Goal: Find specific page/section: Find specific page/section

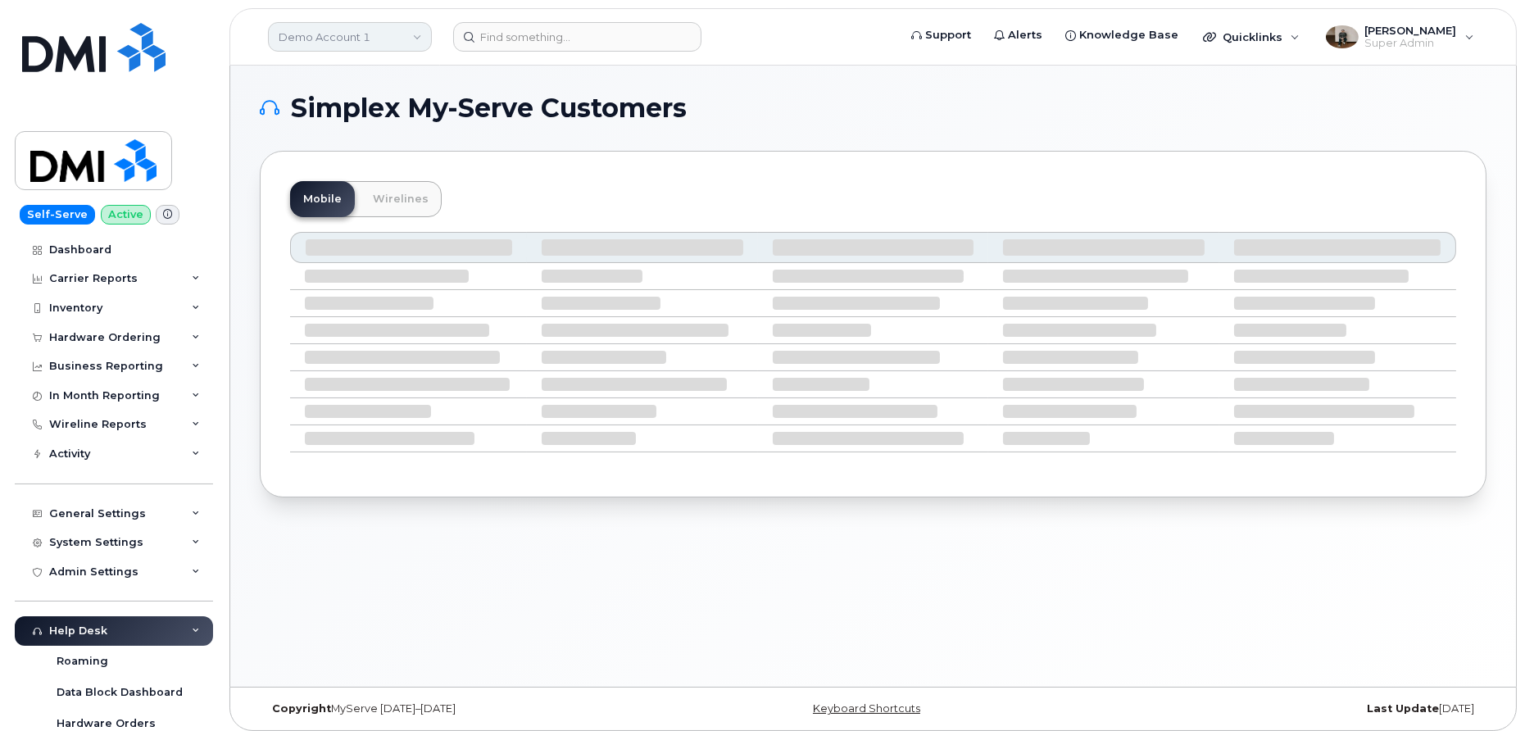
click at [304, 34] on link "Demo Account 1" at bounding box center [350, 37] width 164 height 30
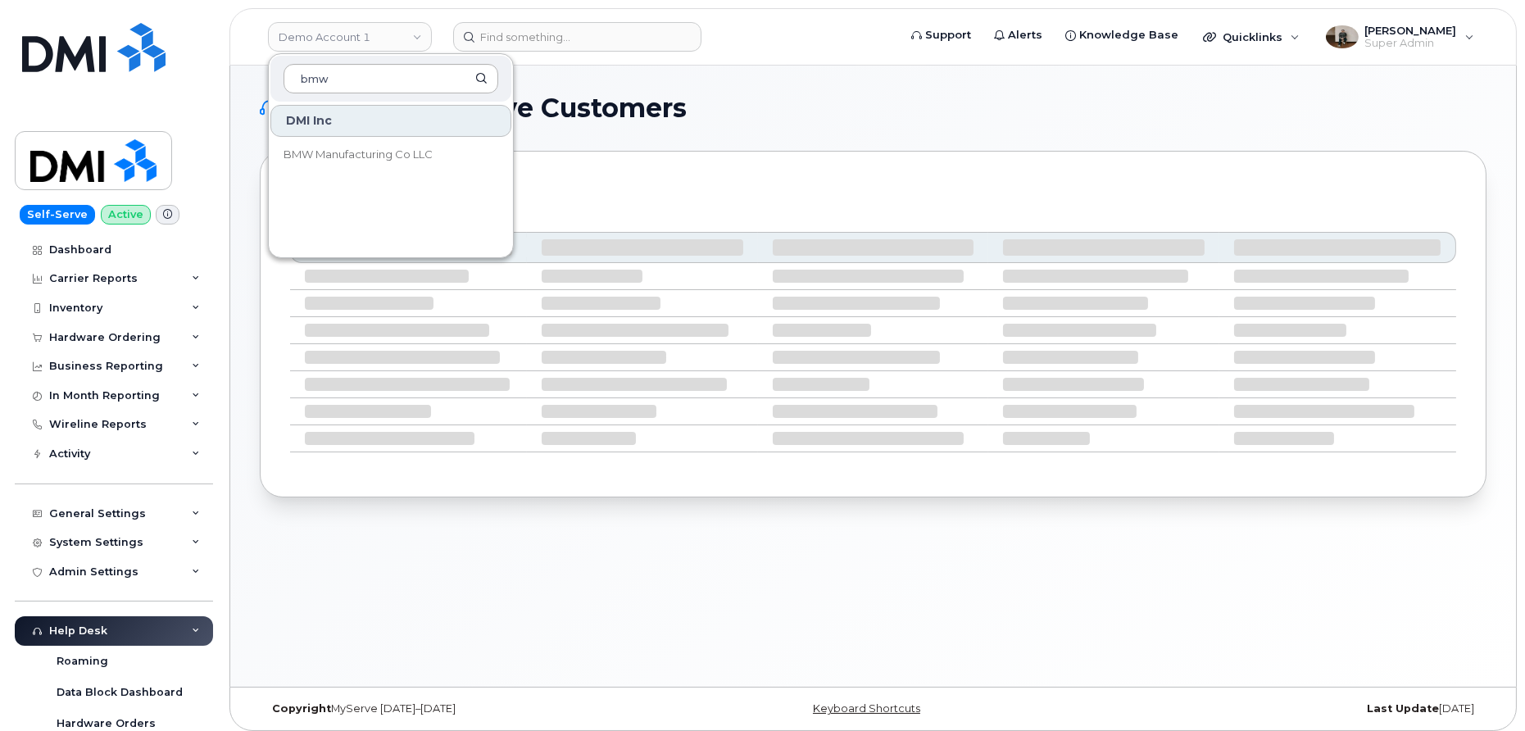
type input "bmw"
click at [327, 160] on span "BMW Manufacturing Co LLC" at bounding box center [358, 155] width 149 height 16
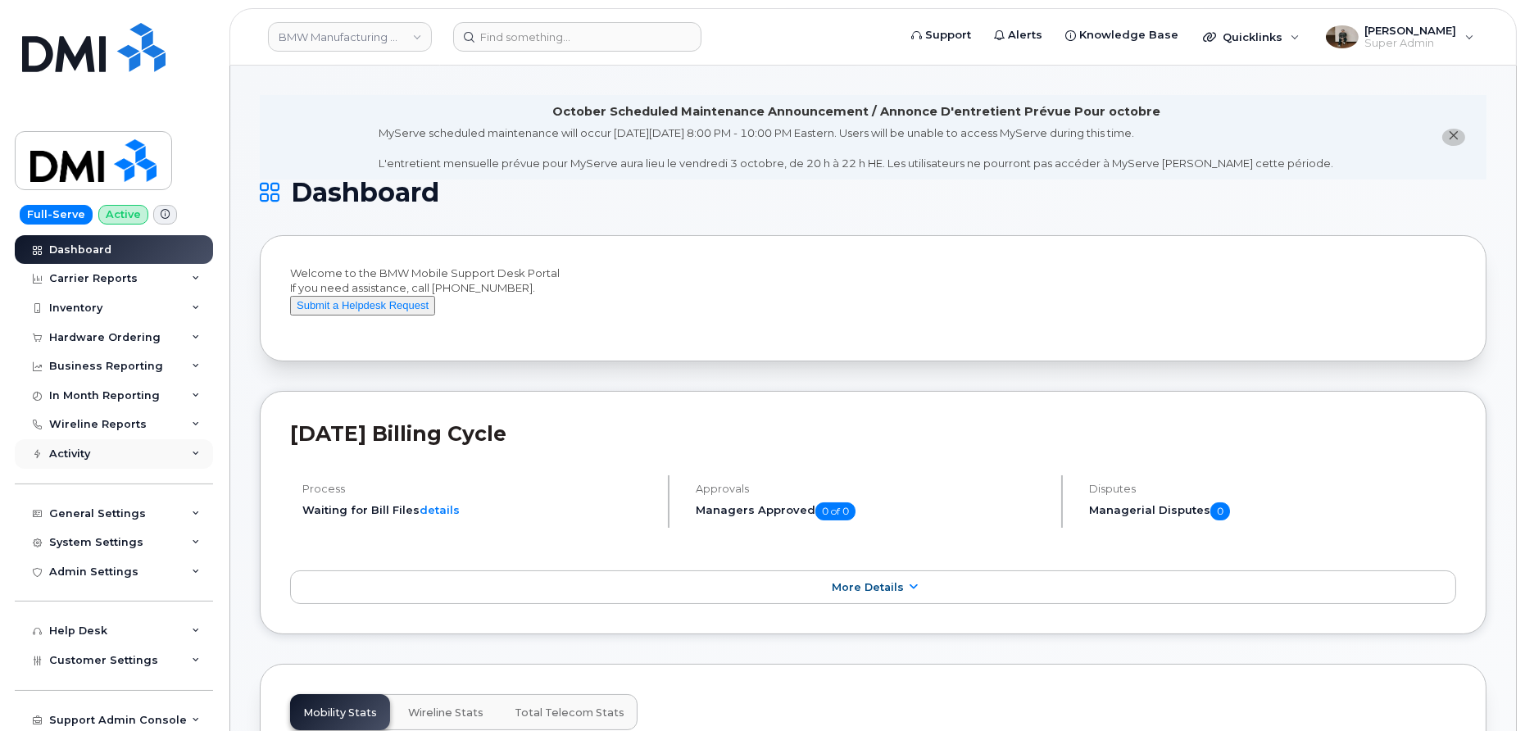
click at [101, 450] on div "Activity" at bounding box center [114, 454] width 198 height 30
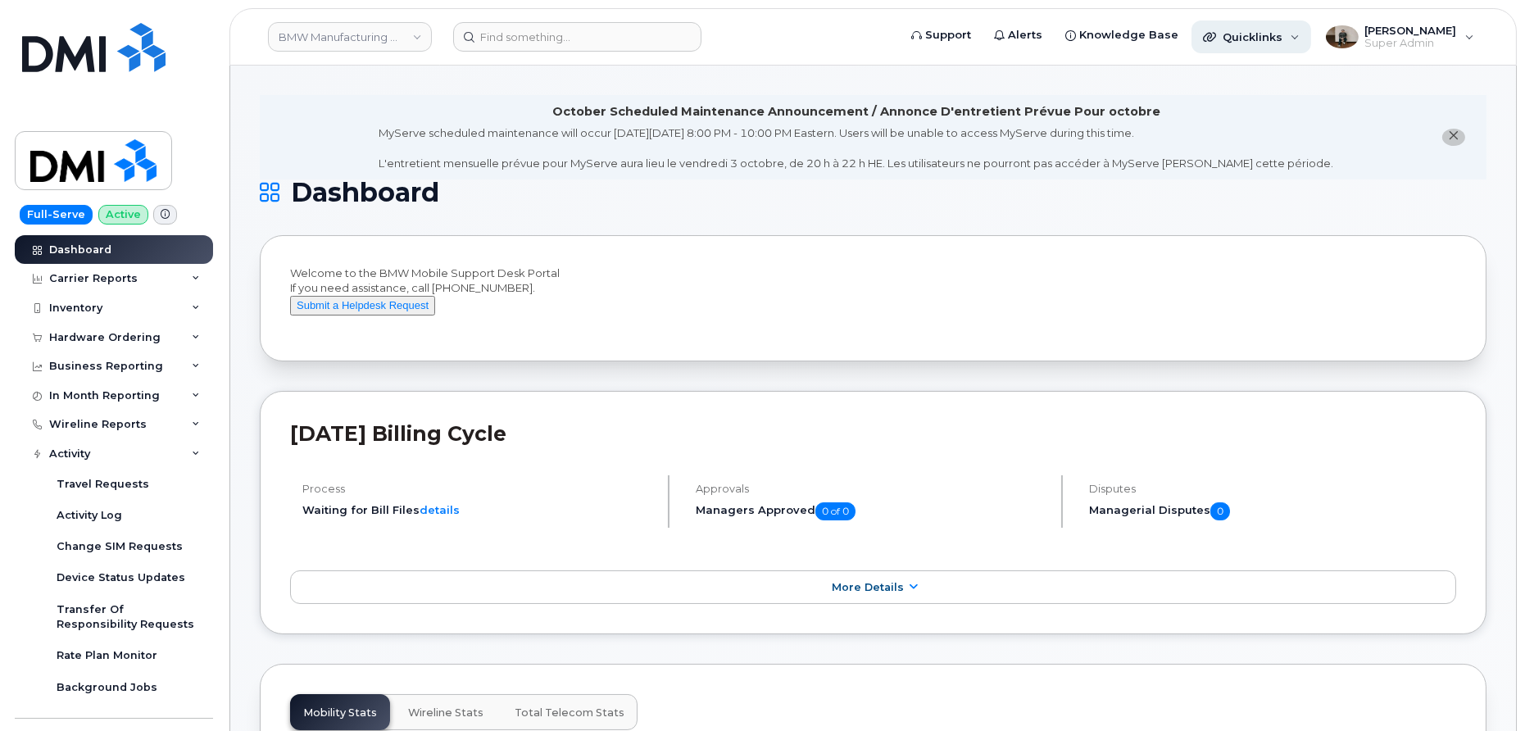
click at [1298, 37] on div "Quicklinks" at bounding box center [1252, 36] width 120 height 33
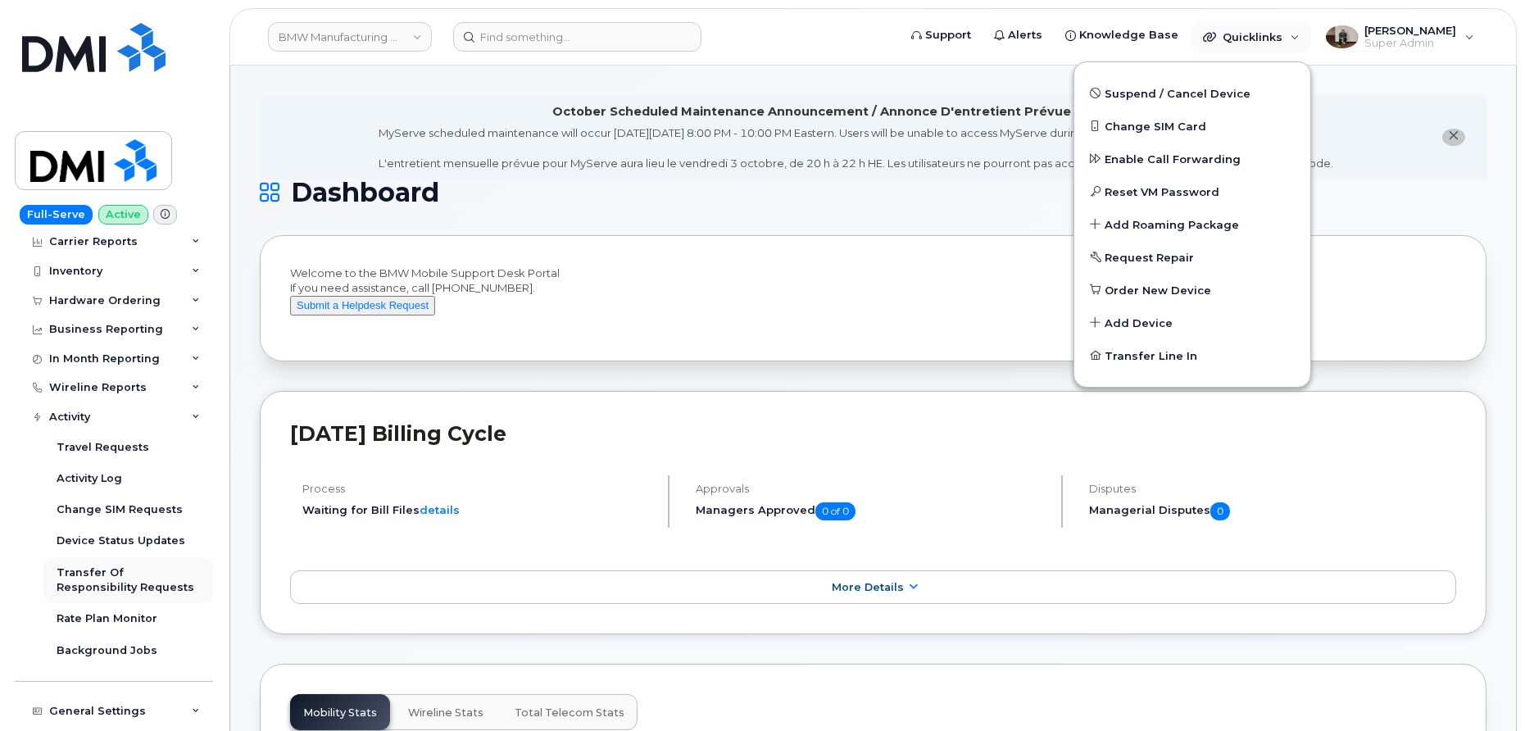
scroll to position [34, 0]
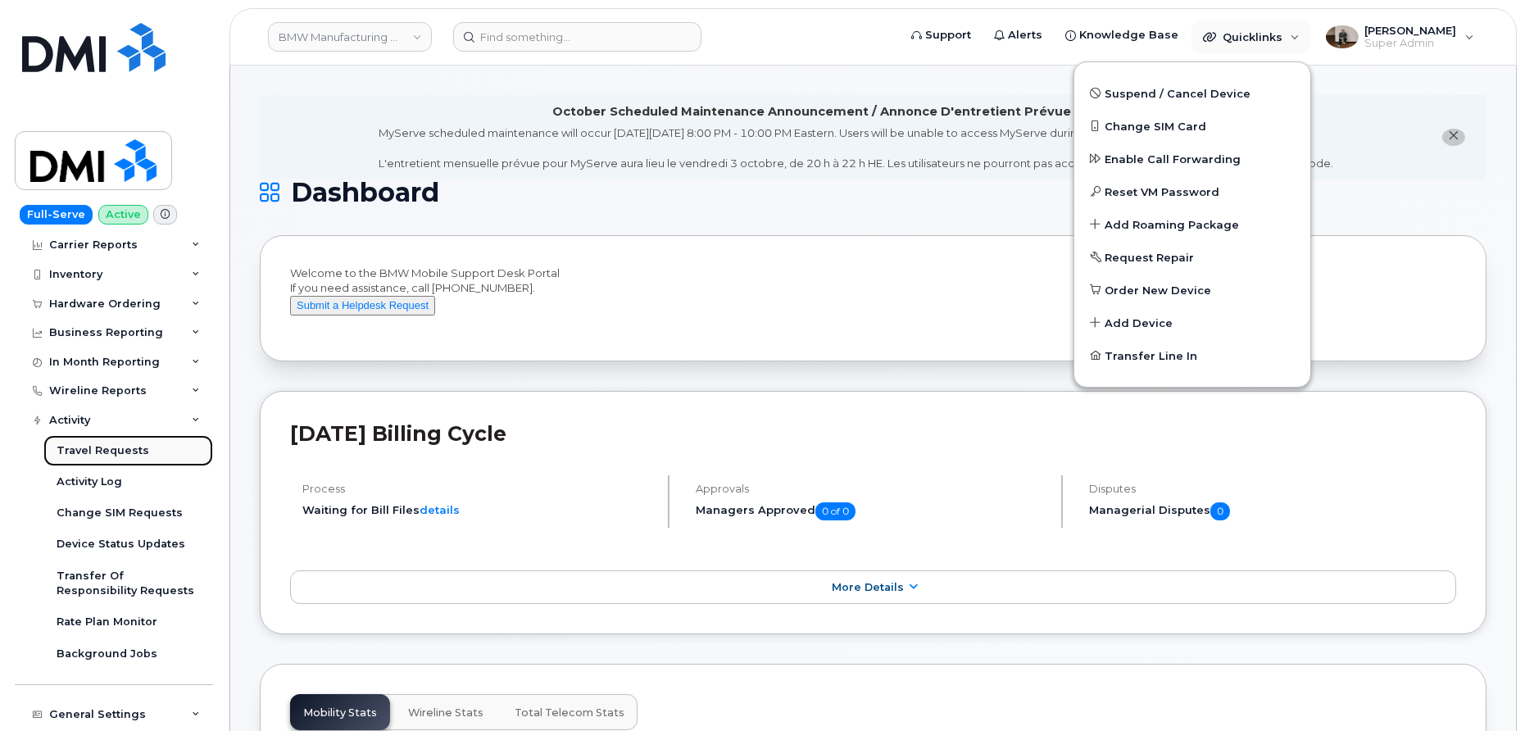
click at [105, 438] on link "Travel Requests" at bounding box center [128, 450] width 170 height 31
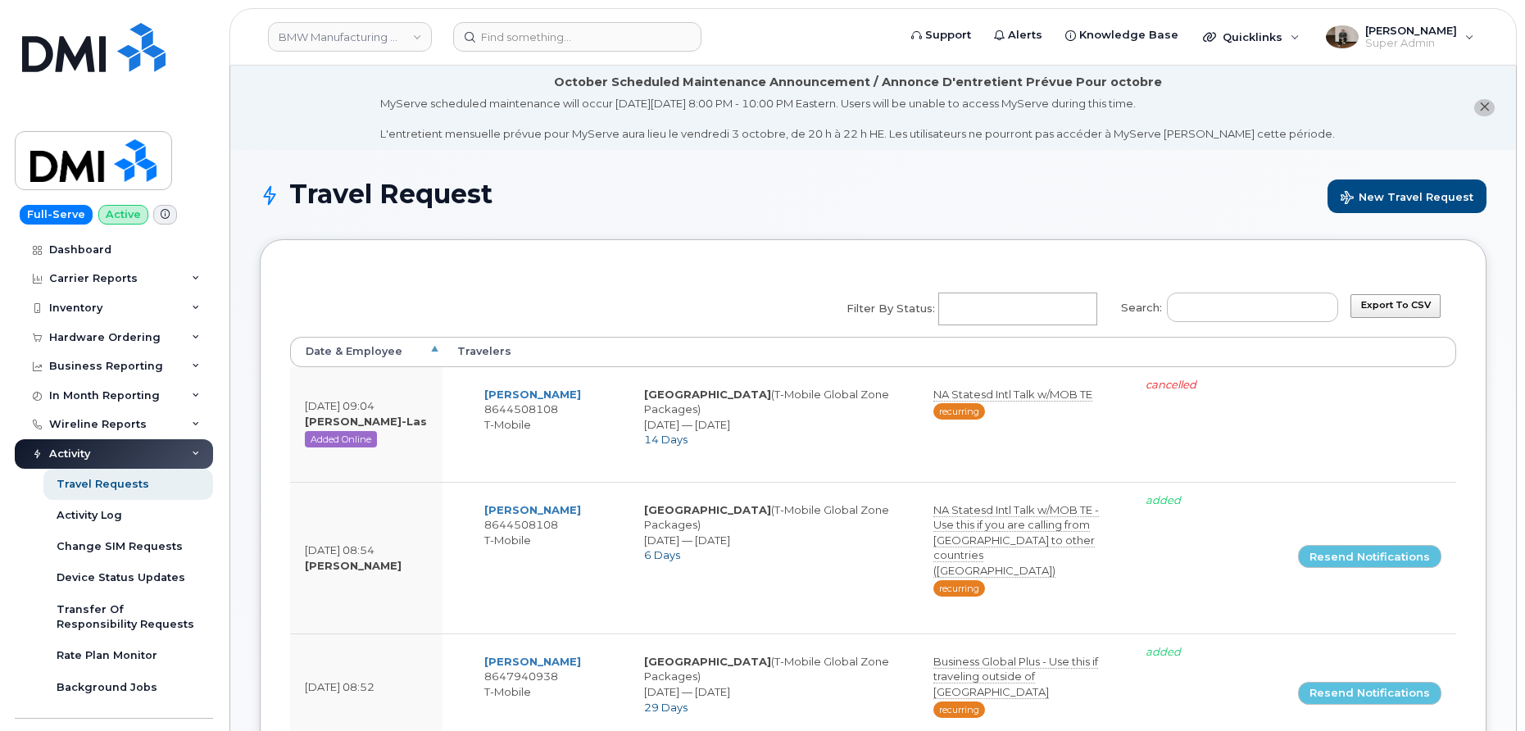
select select
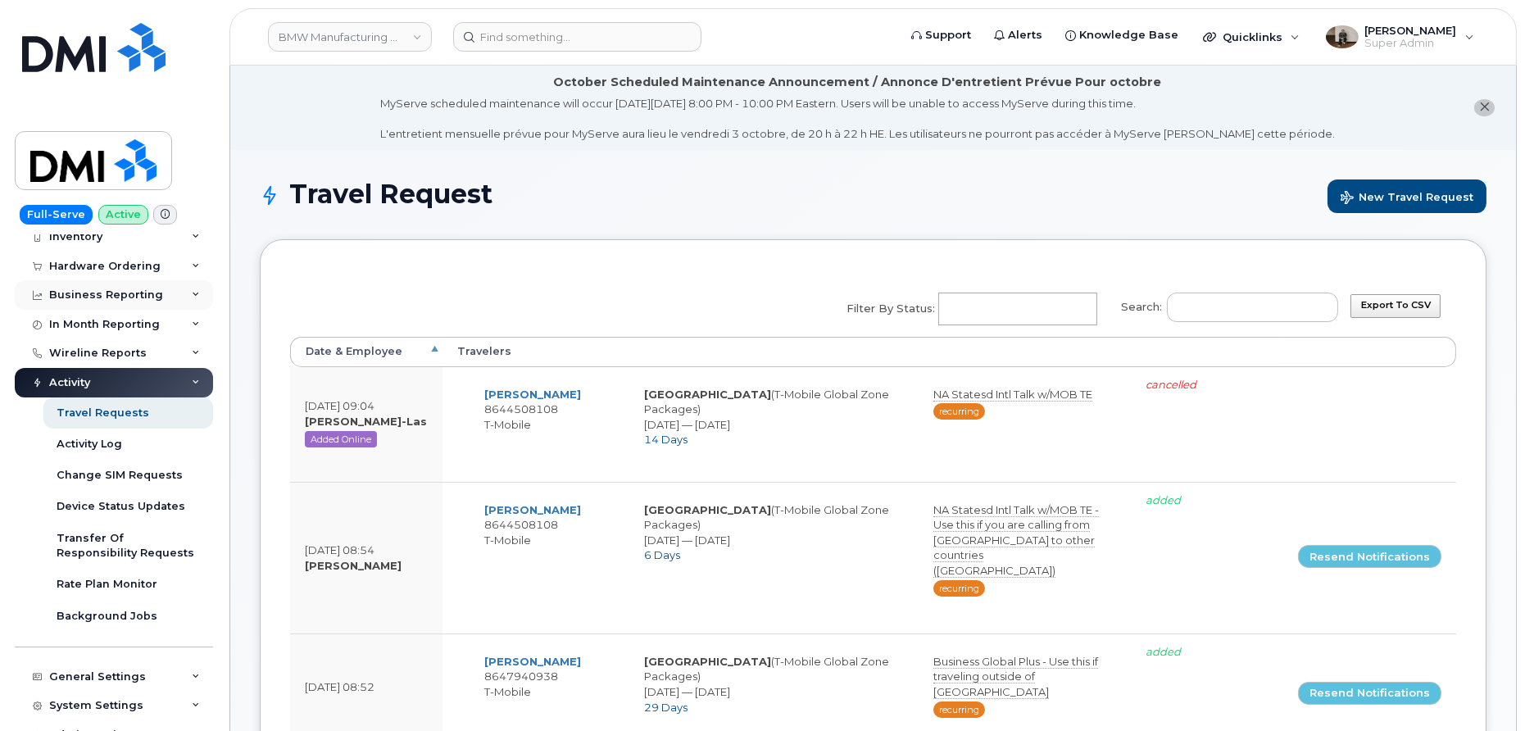
scroll to position [60, 0]
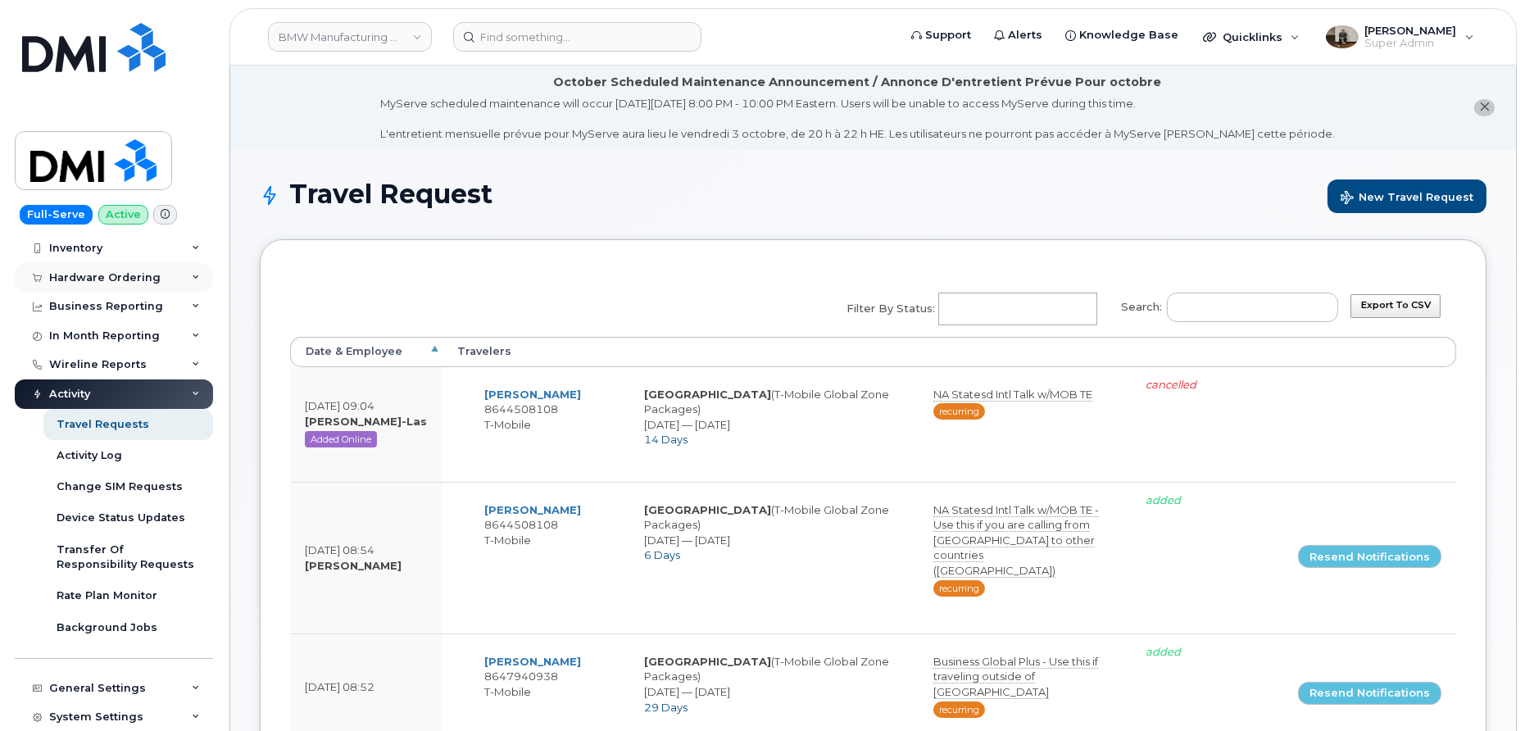
click at [188, 280] on div "Hardware Ordering" at bounding box center [114, 278] width 198 height 30
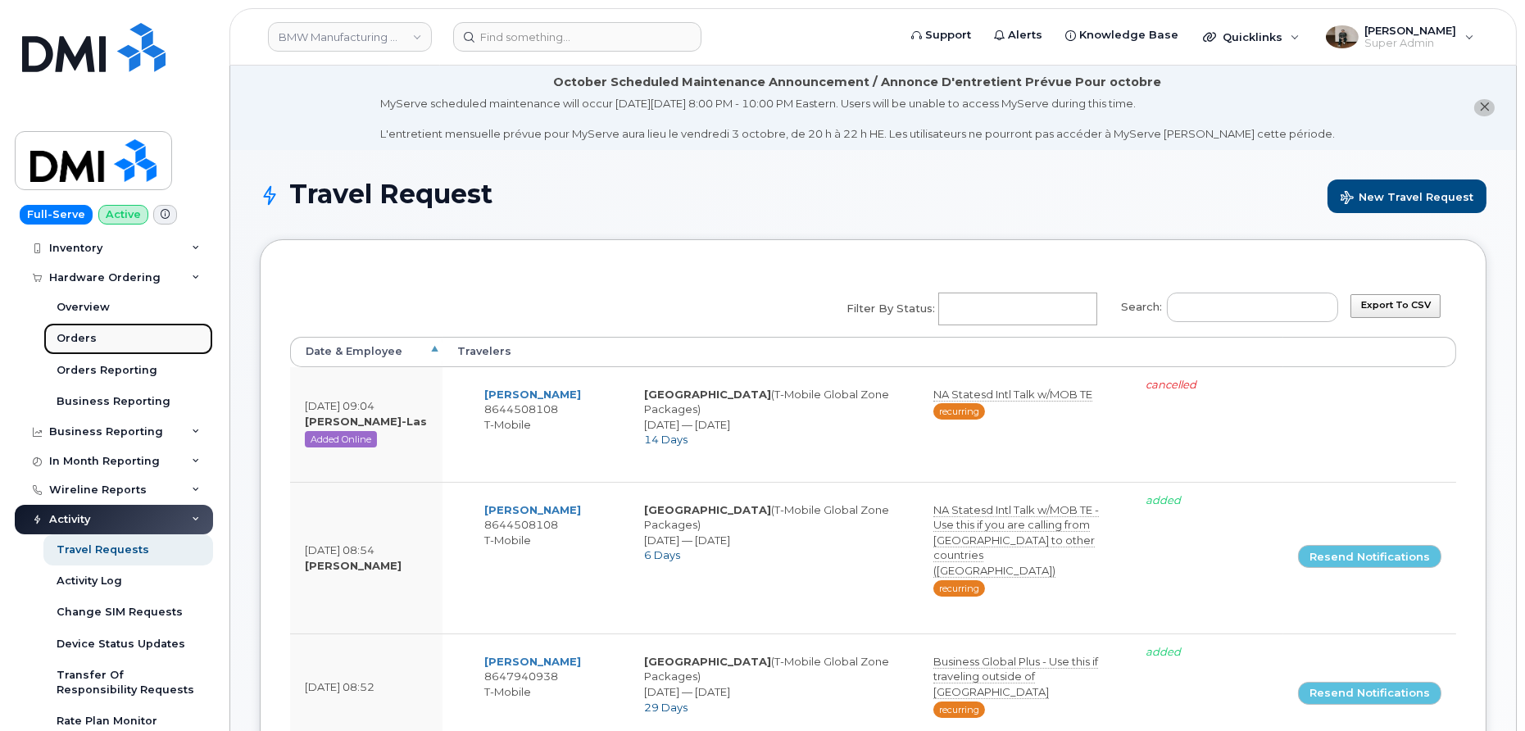
click at [92, 337] on div "Orders" at bounding box center [77, 338] width 40 height 15
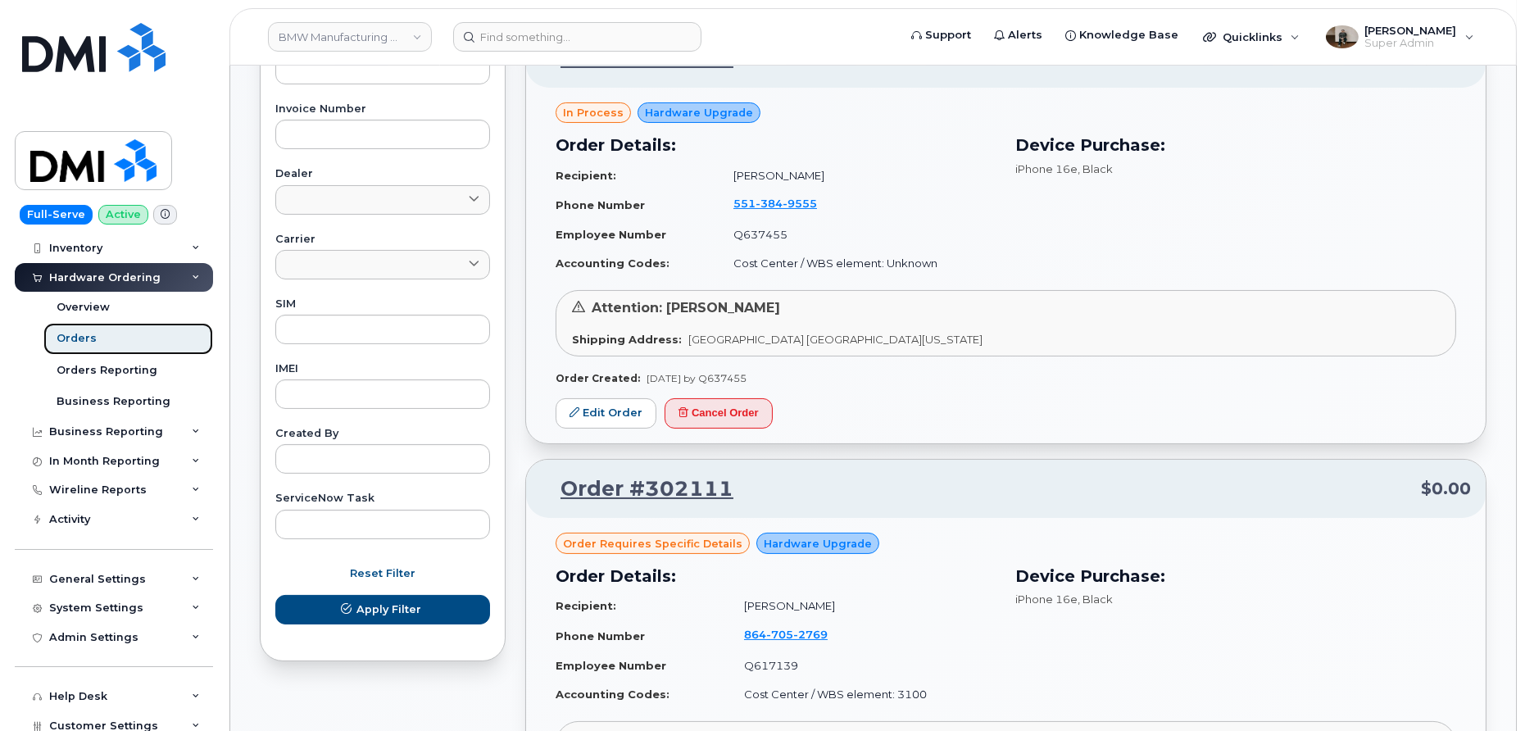
scroll to position [662, 0]
